Goal: Check status: Check status

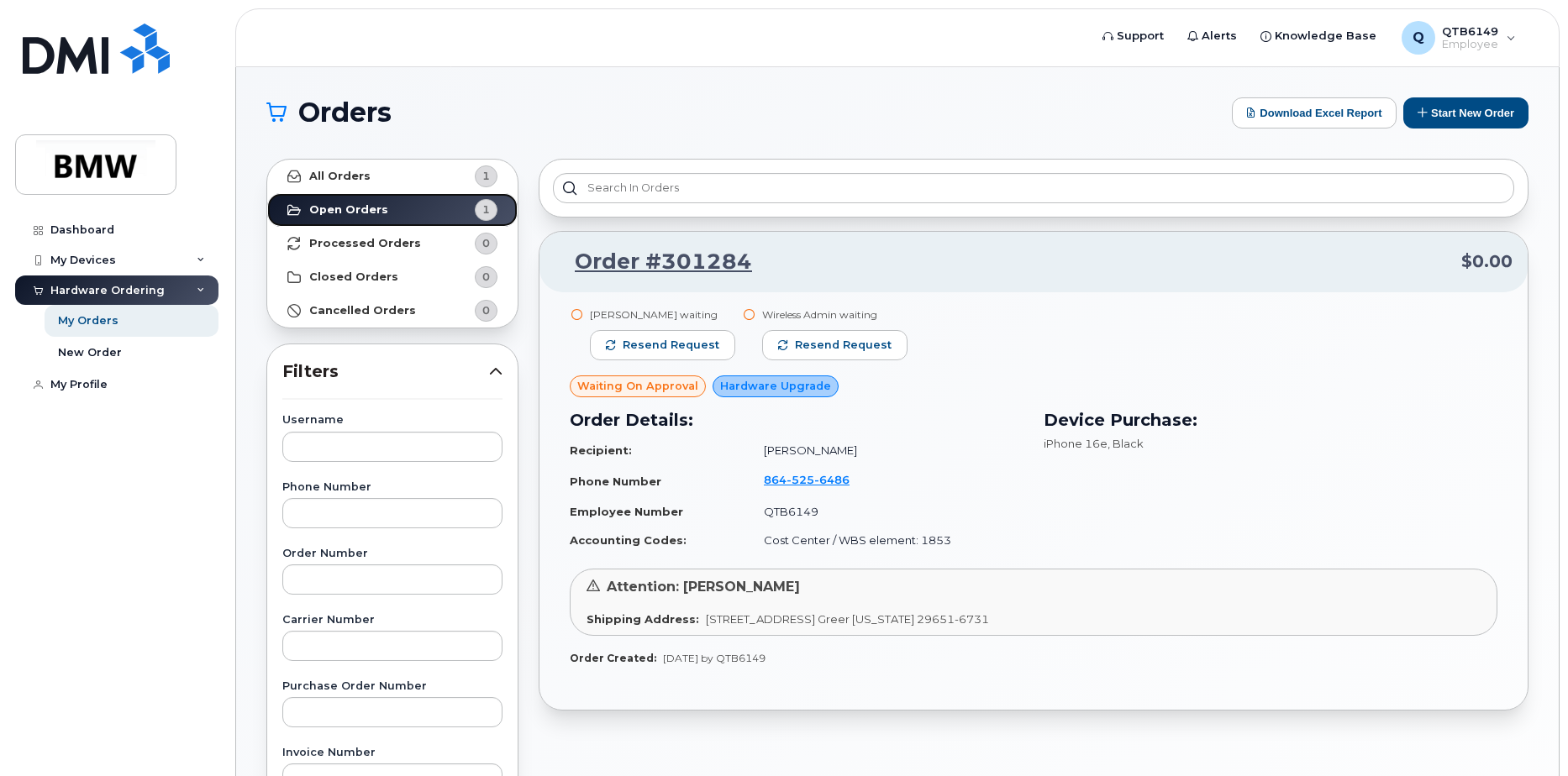
click at [329, 214] on strong "Open Orders" at bounding box center [349, 209] width 79 height 13
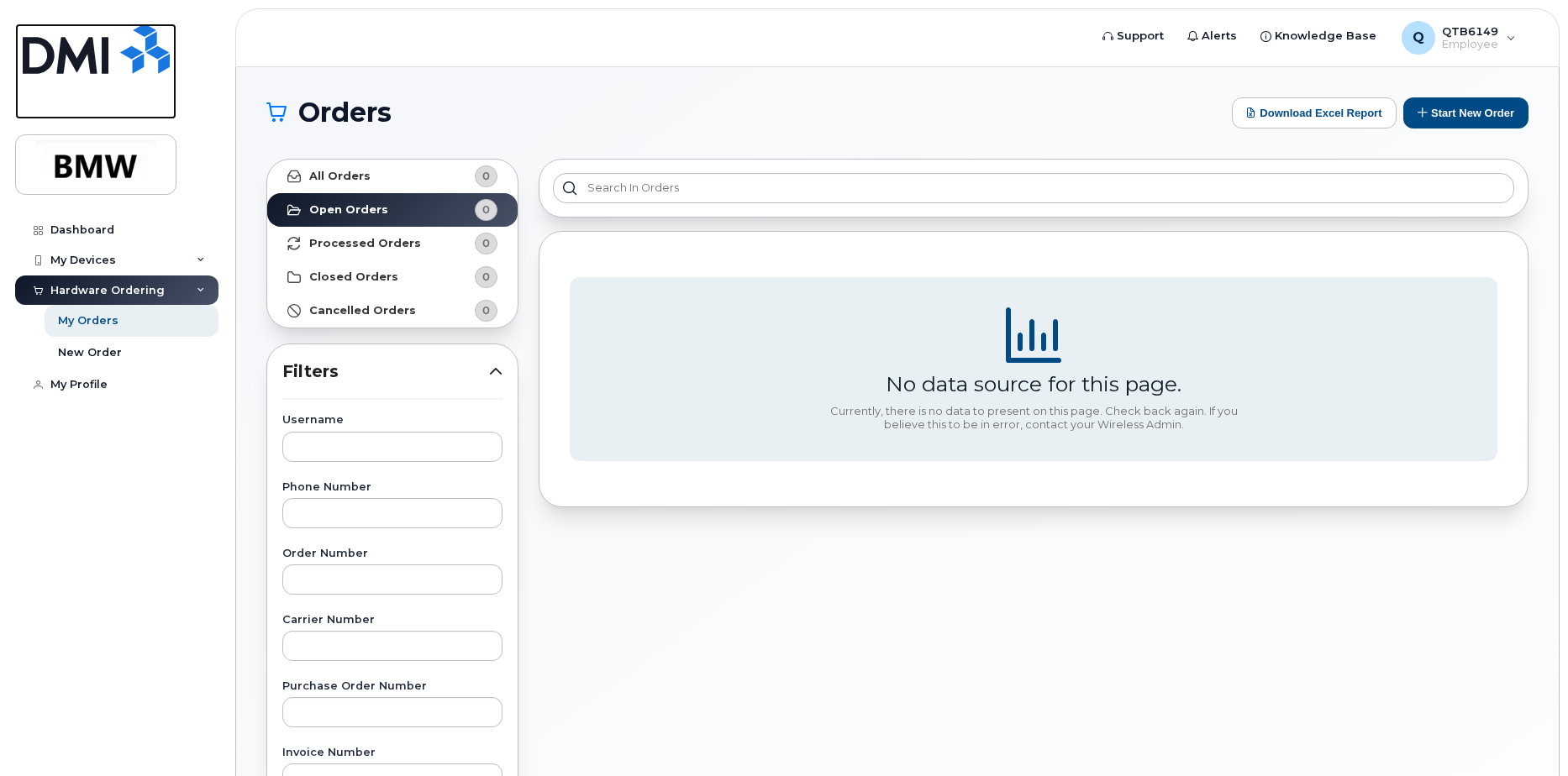
click at [103, 46] on img at bounding box center [96, 48] width 147 height 50
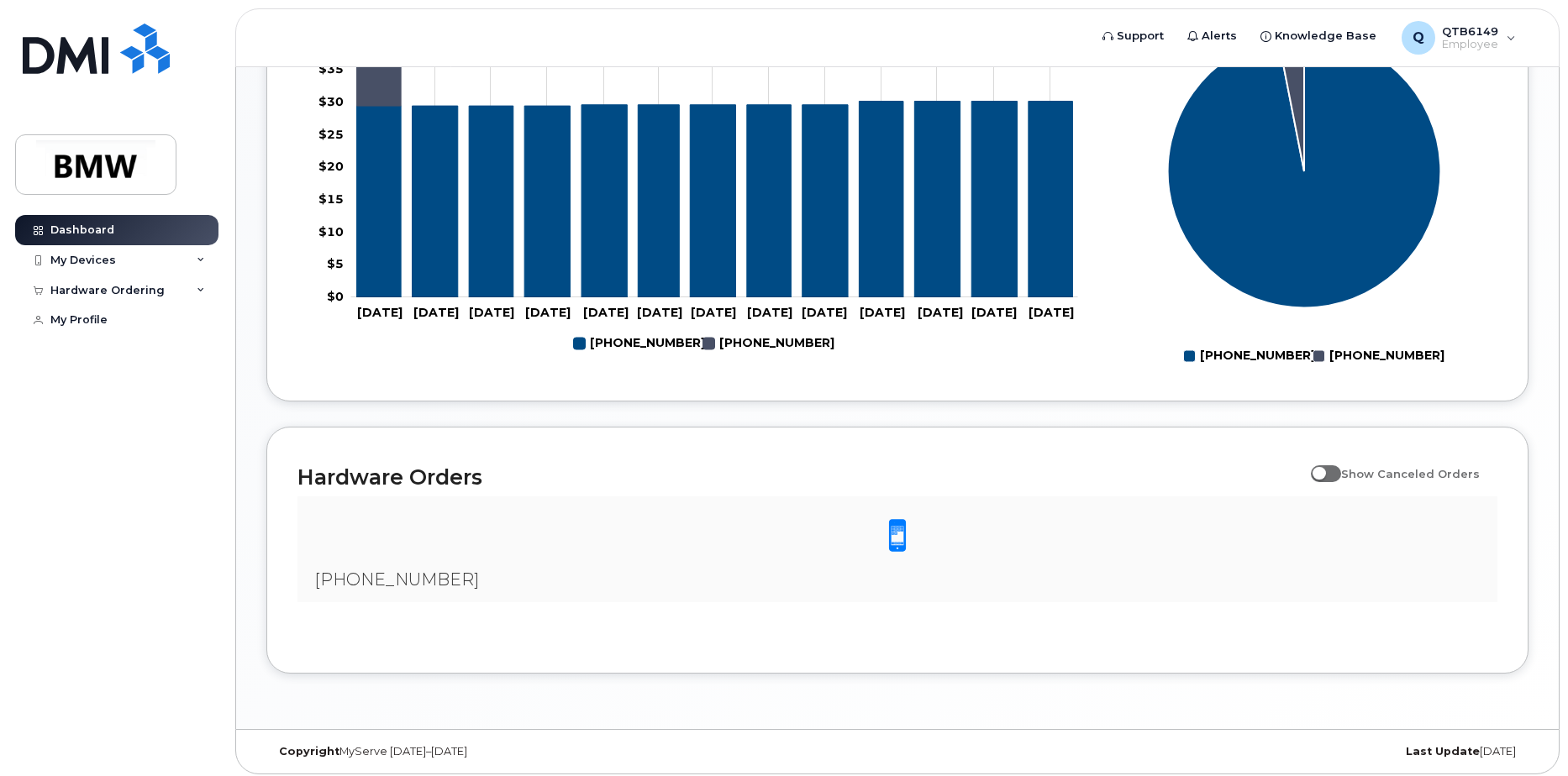
scroll to position [760, 0]
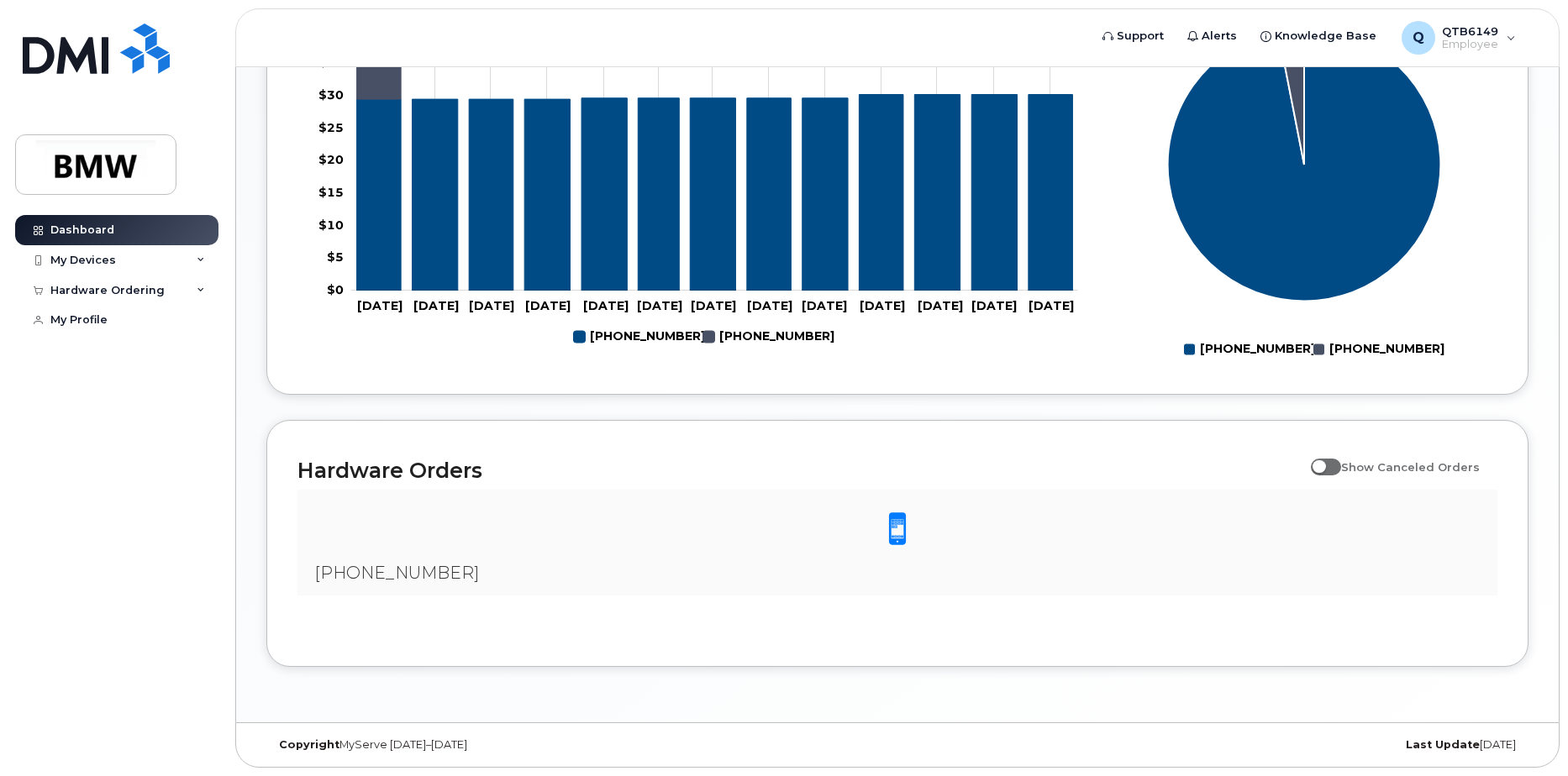
click at [682, 528] on div at bounding box center [898, 529] width 1173 height 52
click at [882, 522] on span at bounding box center [898, 528] width 34 height 35
click at [897, 522] on span at bounding box center [898, 528] width 34 height 35
click at [356, 586] on div "[PHONE_NUMBER]" at bounding box center [898, 543] width 1200 height 106
click at [76, 281] on div "Hardware Ordering" at bounding box center [116, 291] width 203 height 30
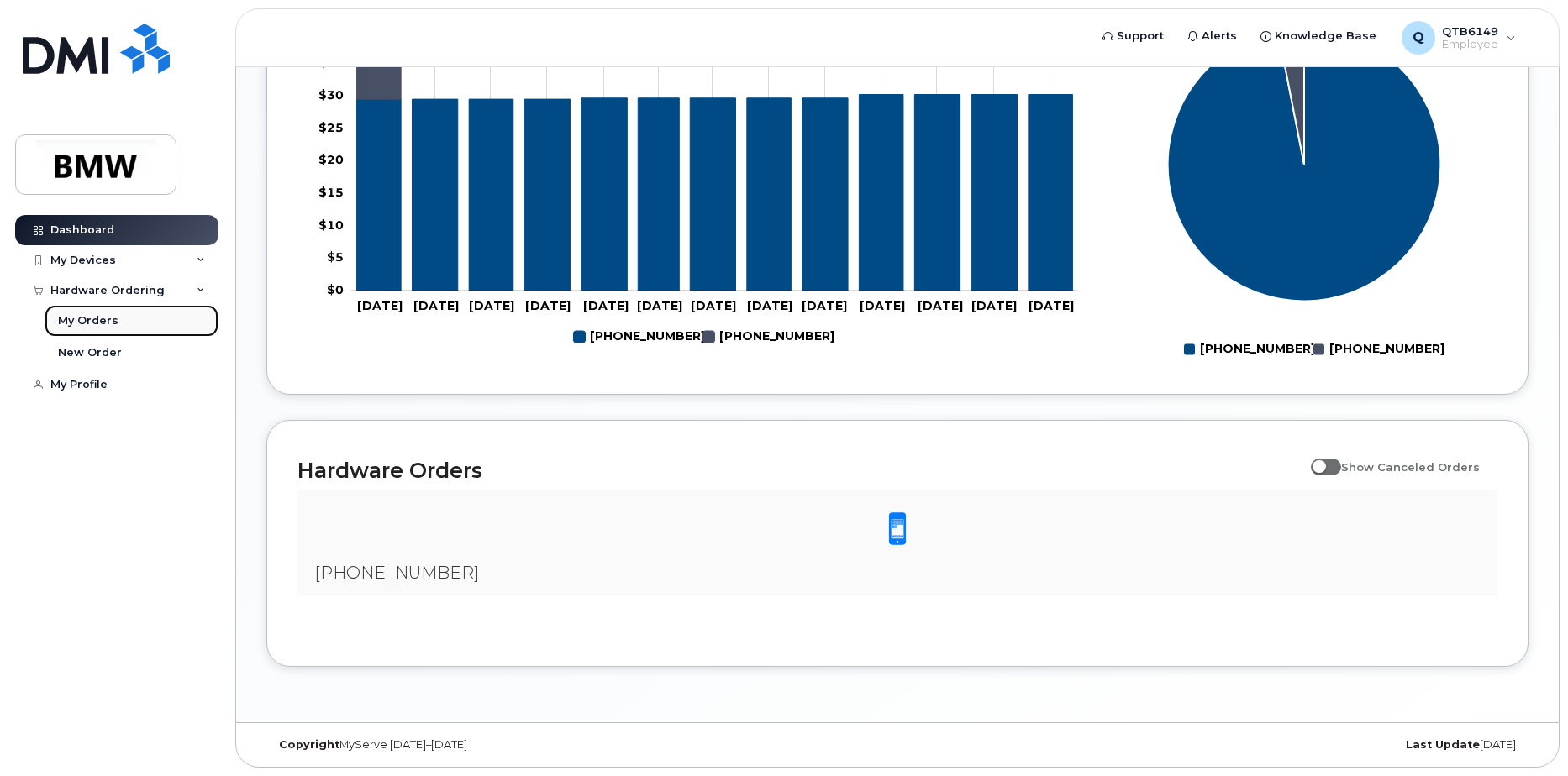
click at [80, 310] on link "My Orders" at bounding box center [131, 321] width 174 height 32
